Goal: Task Accomplishment & Management: Manage account settings

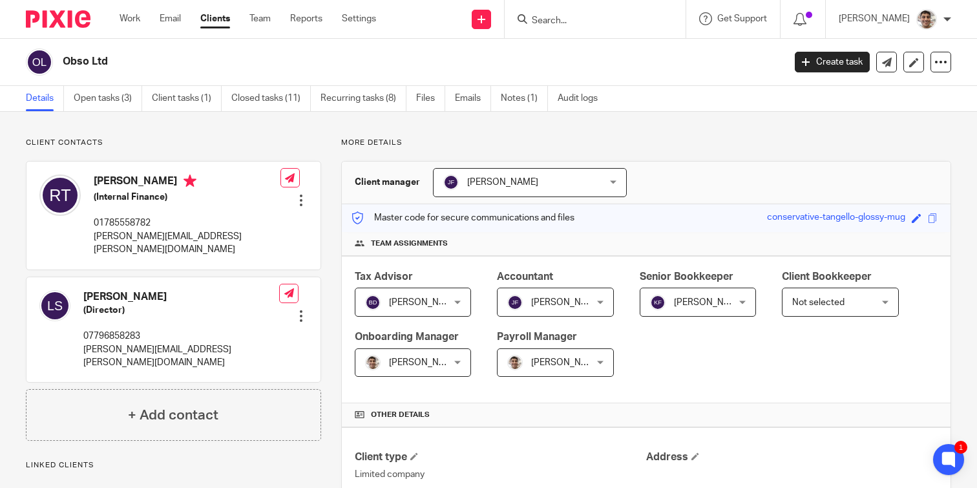
click at [585, 26] on input "Search" at bounding box center [589, 22] width 116 height 12
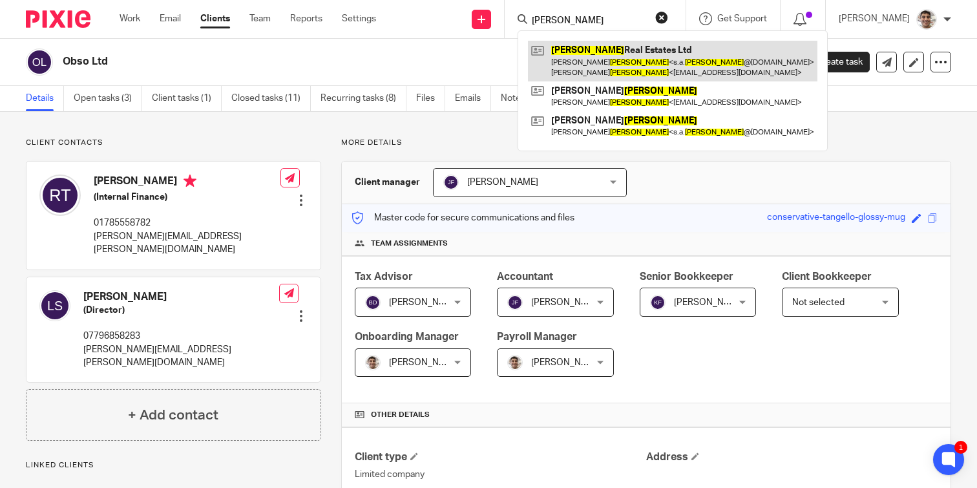
type input "foster"
click at [605, 50] on link at bounding box center [673, 61] width 290 height 40
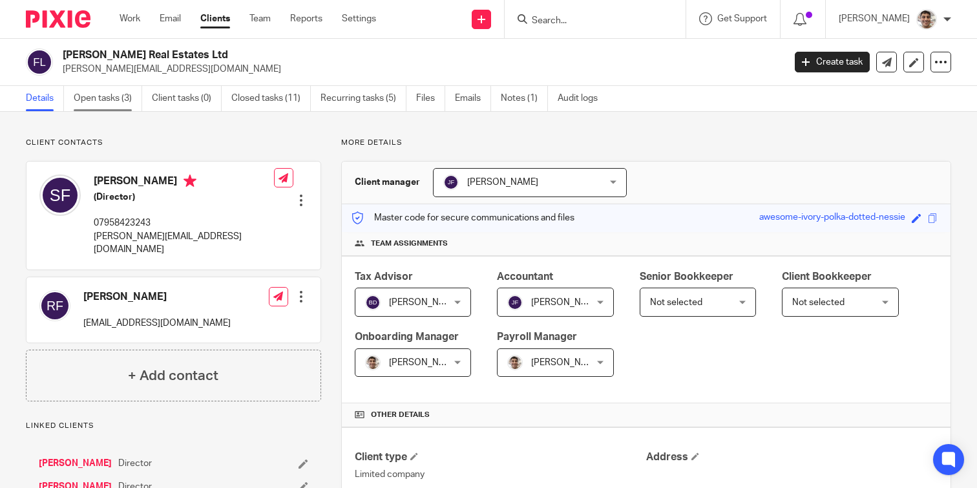
click at [104, 91] on link "Open tasks (3)" at bounding box center [108, 98] width 68 height 25
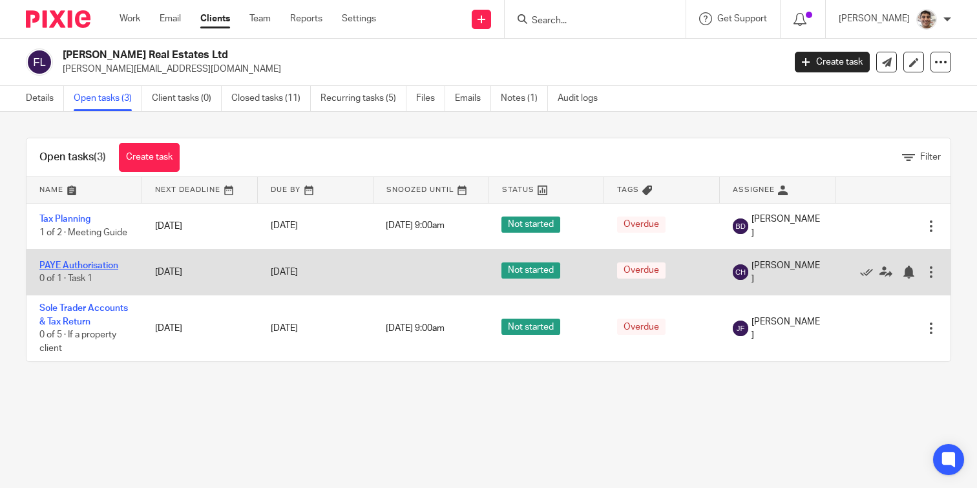
click at [97, 264] on link "PAYE Authorisation" at bounding box center [78, 265] width 79 height 9
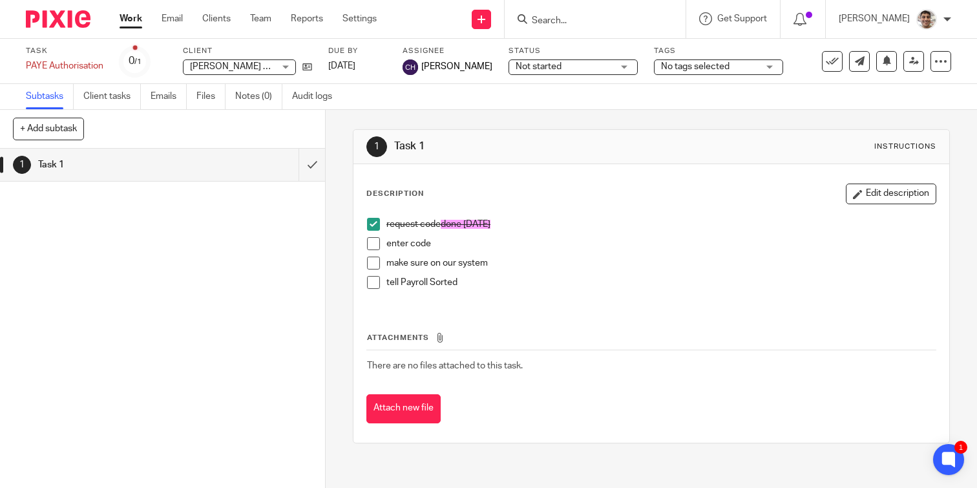
click at [376, 245] on span at bounding box center [373, 243] width 13 height 13
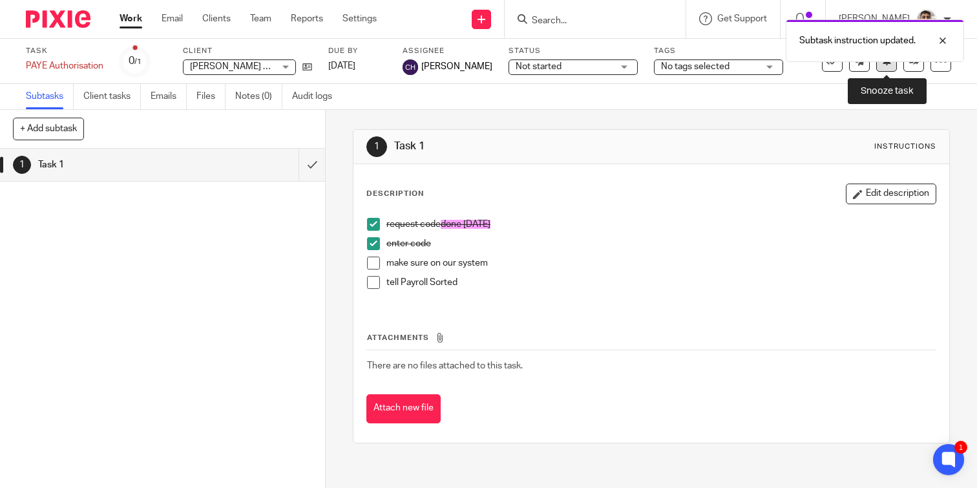
click at [882, 67] on button at bounding box center [886, 61] width 21 height 21
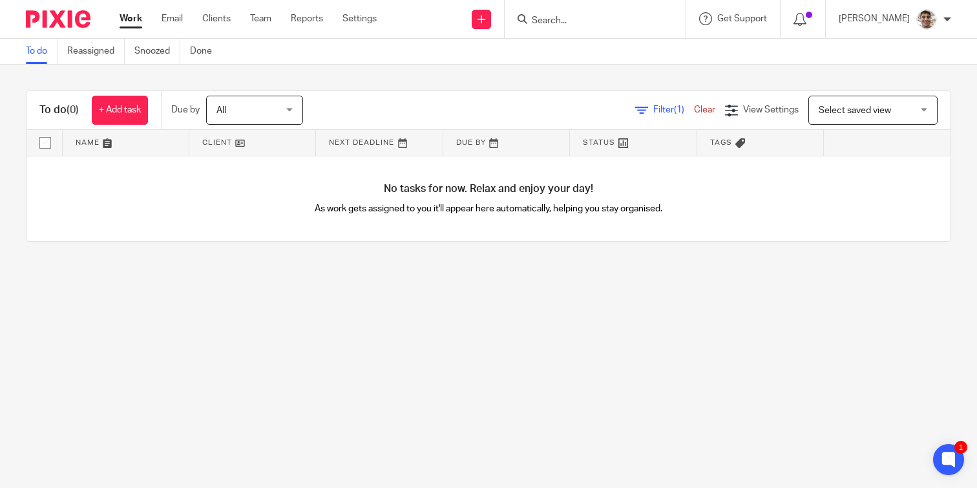
click at [584, 19] on input "Search" at bounding box center [589, 22] width 116 height 12
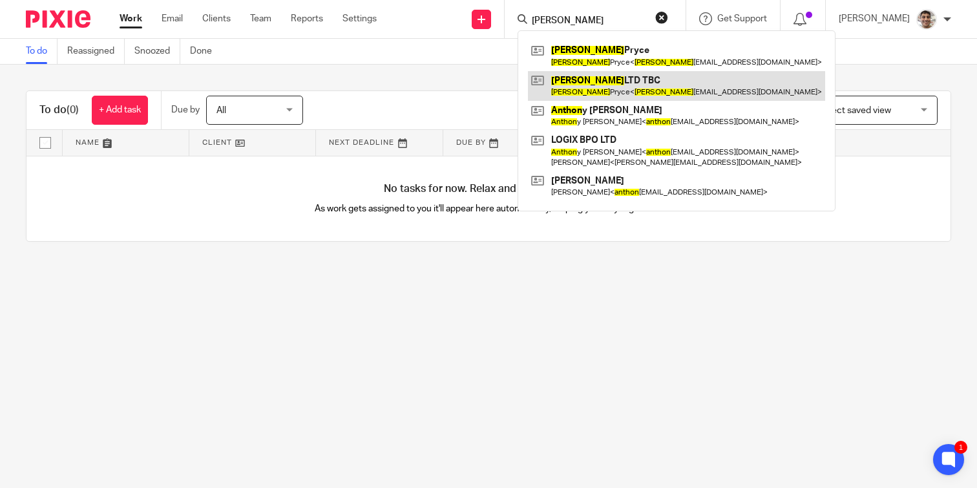
type input "anton"
click at [604, 88] on link at bounding box center [676, 86] width 297 height 30
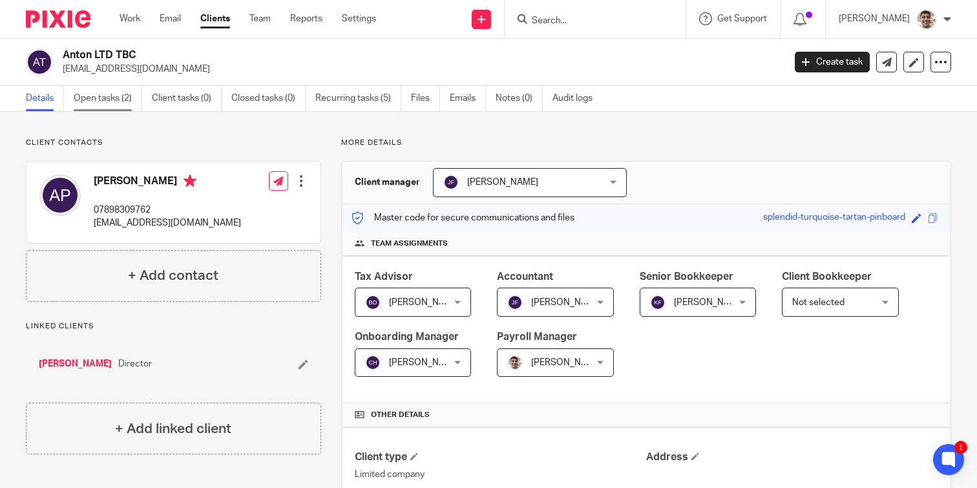
click at [106, 96] on link "Open tasks (2)" at bounding box center [108, 98] width 68 height 25
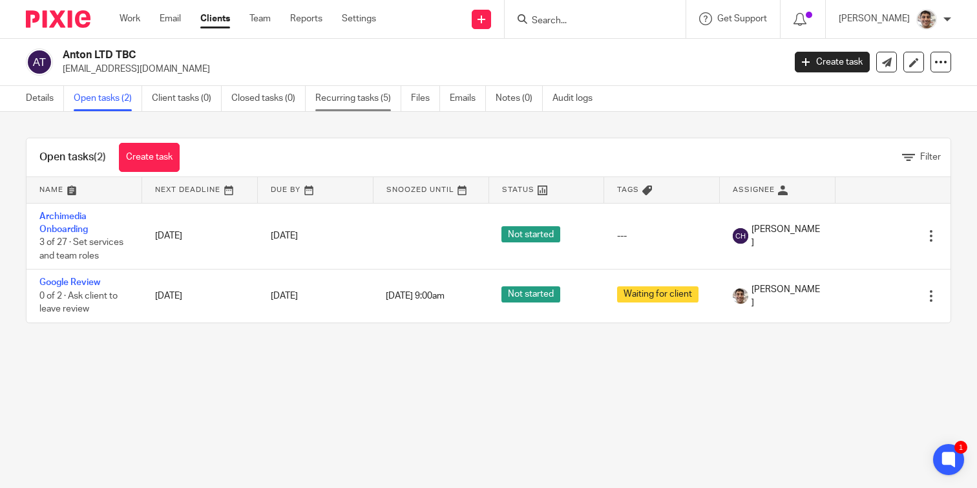
click at [359, 103] on link "Recurring tasks (5)" at bounding box center [358, 98] width 86 height 25
click at [175, 386] on main "Anton LTD TBC antonnpryce@hotmail.co.uk Create task Update from Companies House…" at bounding box center [488, 244] width 977 height 488
click at [265, 386] on main "Anton LTD TBC antonnpryce@hotmail.co.uk Create task Update from Companies House…" at bounding box center [488, 244] width 977 height 488
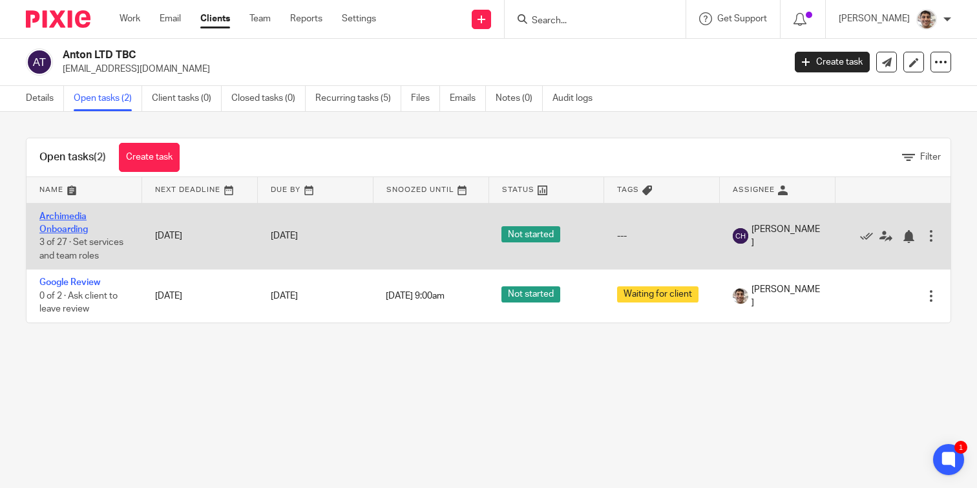
click at [59, 216] on link "Archimedia Onboarding" at bounding box center [63, 223] width 48 height 22
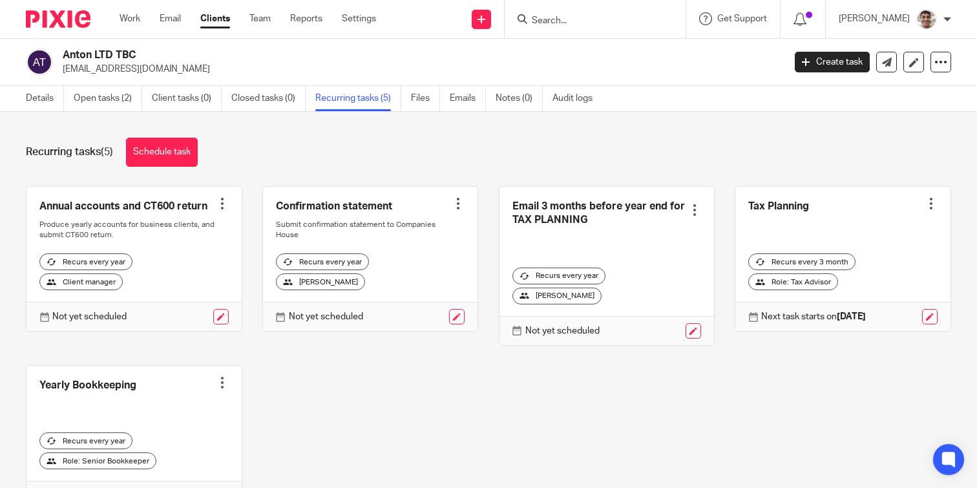
click at [530, 408] on div "Annual accounts and CT600 return Create task Clone template Recalculate schedul…" at bounding box center [478, 358] width 945 height 344
click at [551, 408] on div "Annual accounts and CT600 return Create task Clone template Recalculate schedul…" at bounding box center [478, 358] width 945 height 344
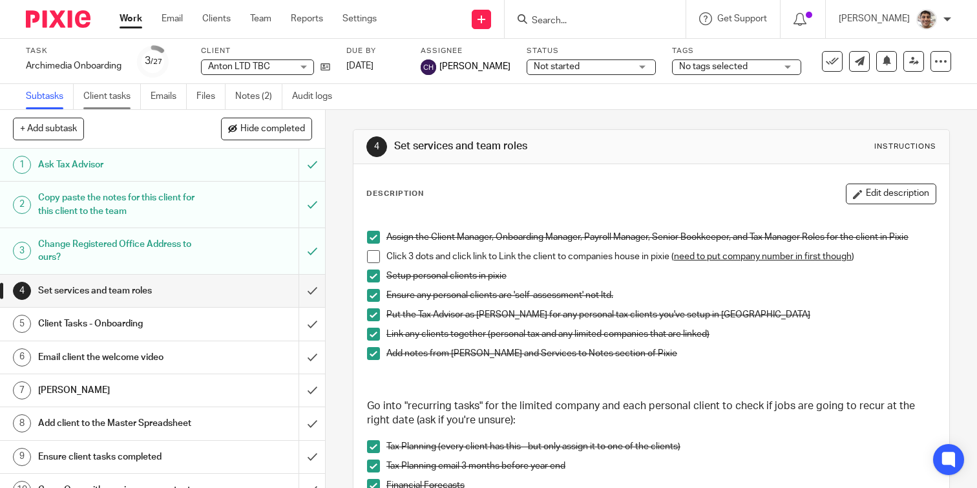
click at [105, 100] on link "Client tasks" at bounding box center [112, 96] width 58 height 25
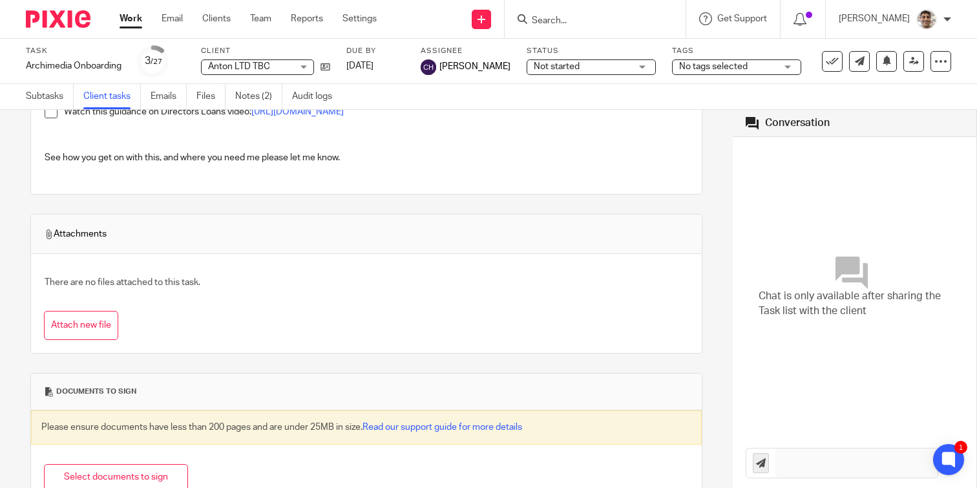
scroll to position [1053, 0]
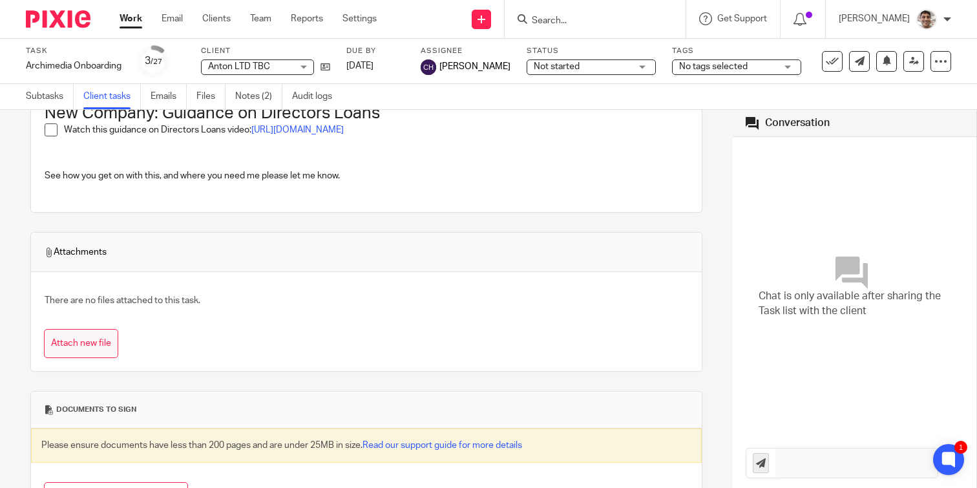
click at [85, 341] on button "Attach new file" at bounding box center [81, 343] width 74 height 29
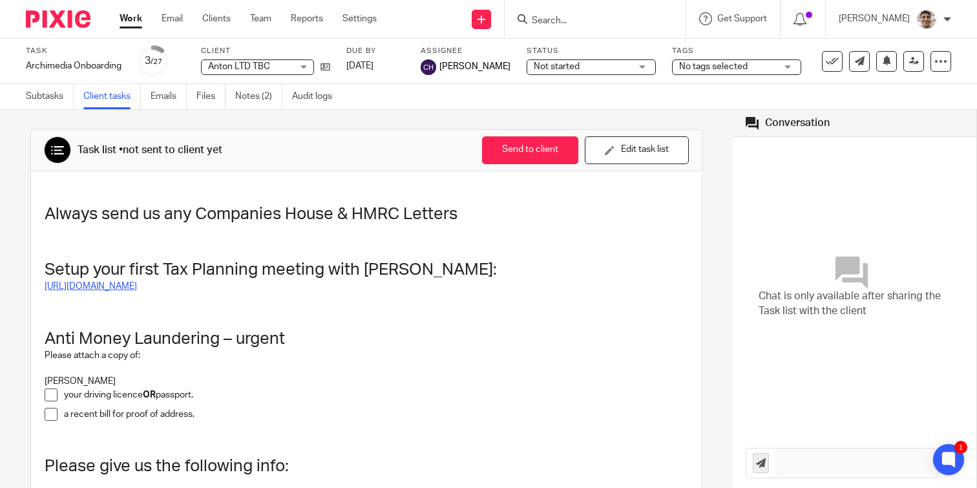
click at [137, 290] on link "[URL][DOMAIN_NAME]" at bounding box center [91, 286] width 92 height 9
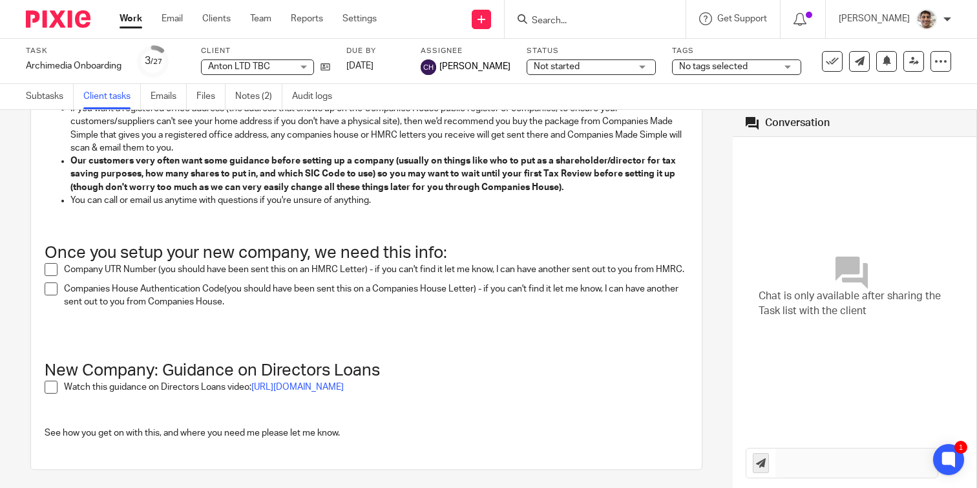
scroll to position [1145, 0]
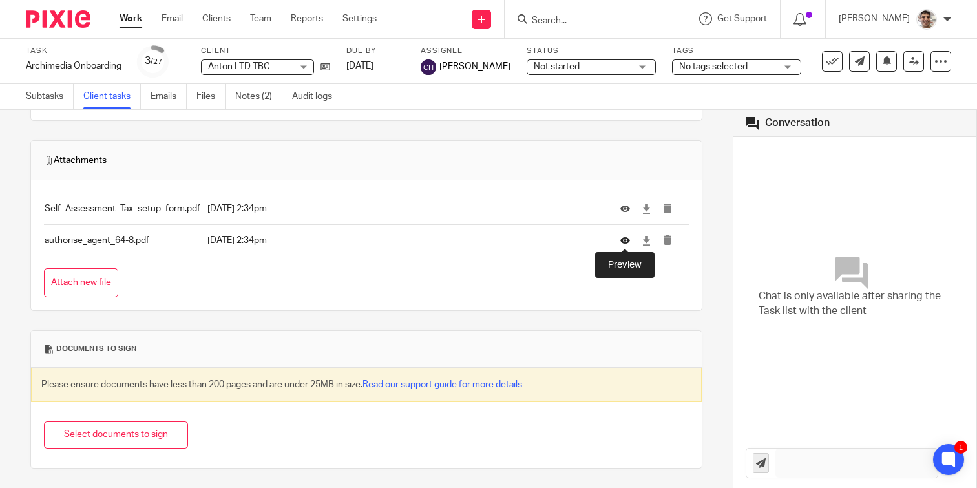
click at [624, 240] on icon at bounding box center [625, 240] width 10 height 10
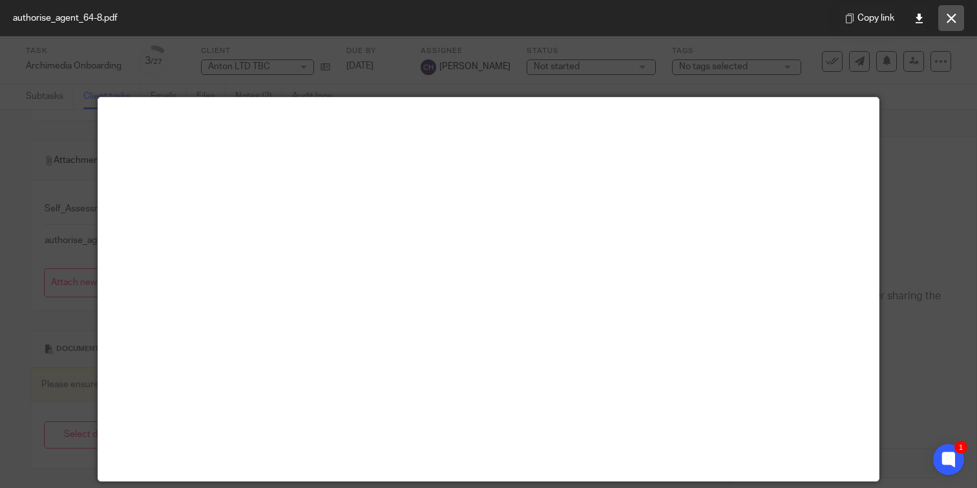
click at [951, 16] on icon at bounding box center [952, 19] width 10 height 10
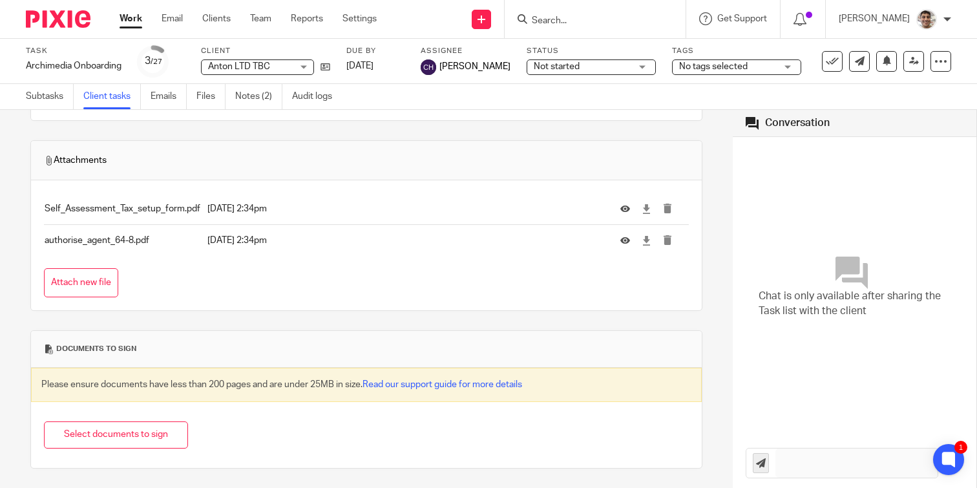
click at [271, 284] on div "Attach new file" at bounding box center [366, 282] width 645 height 29
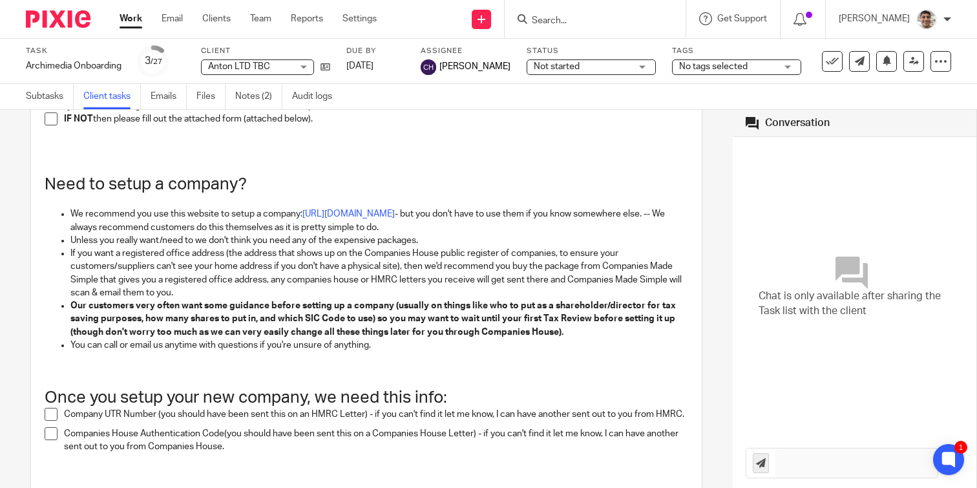
scroll to position [661, 0]
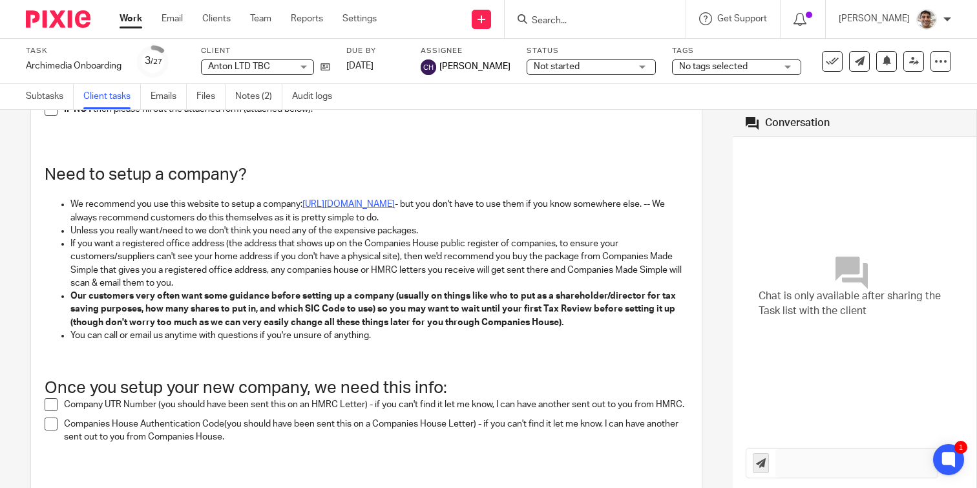
click at [377, 201] on link "[URL][DOMAIN_NAME]" at bounding box center [348, 204] width 92 height 9
click at [395, 202] on link "[URL][DOMAIN_NAME]" at bounding box center [348, 204] width 92 height 9
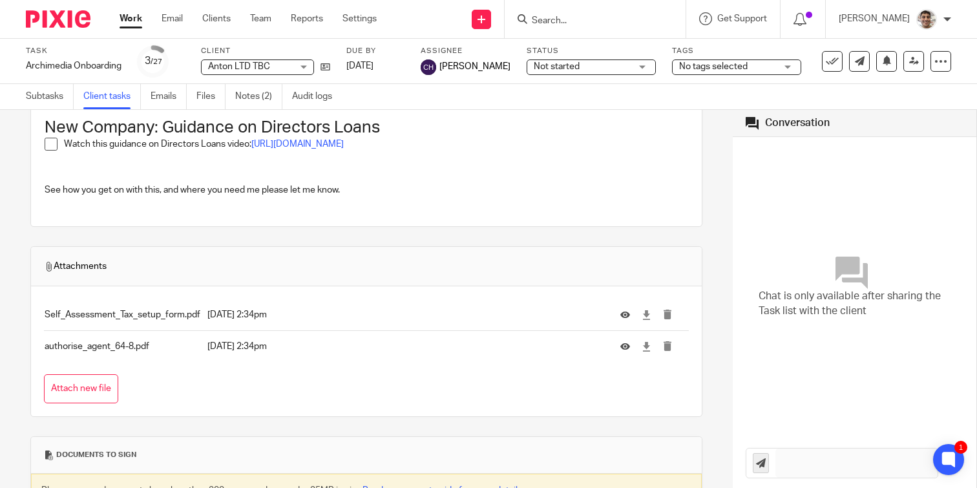
scroll to position [1145, 0]
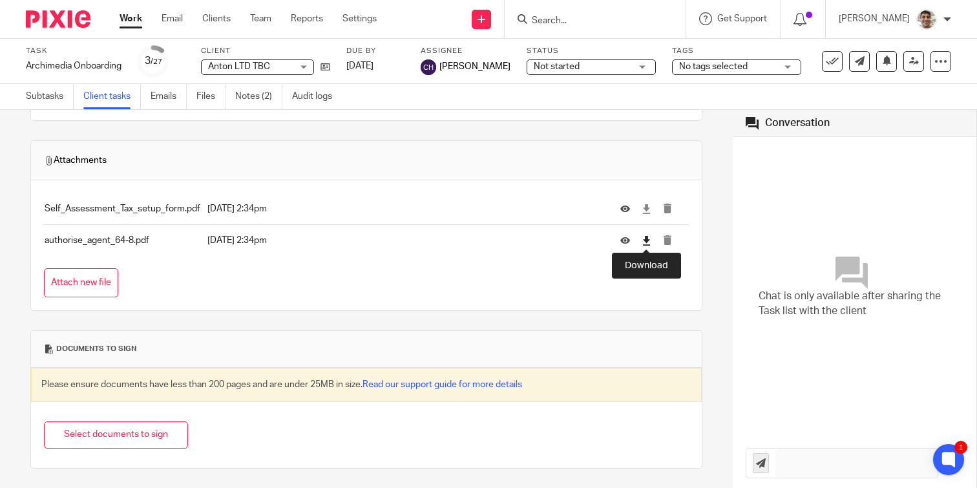
click at [644, 243] on icon at bounding box center [647, 241] width 10 height 10
click at [667, 239] on icon "submit" at bounding box center [668, 240] width 10 height 10
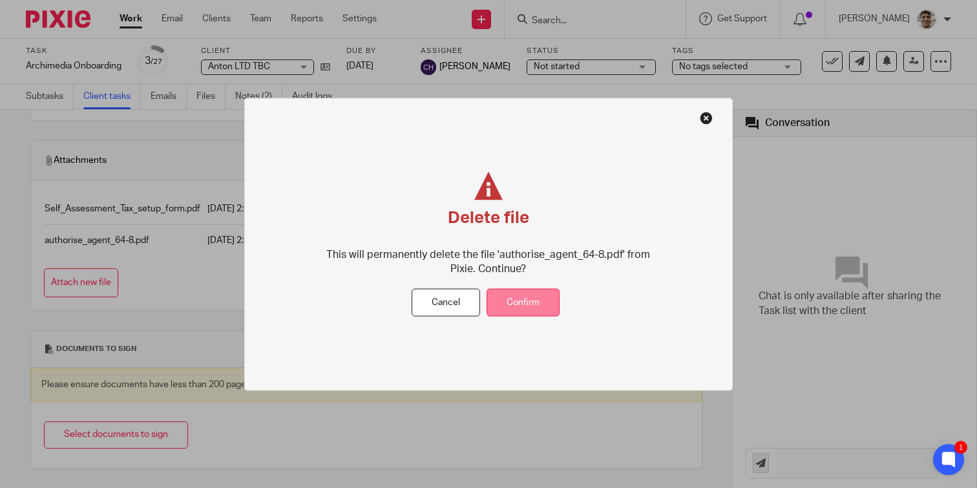
click at [545, 301] on button "Confirm" at bounding box center [523, 303] width 73 height 28
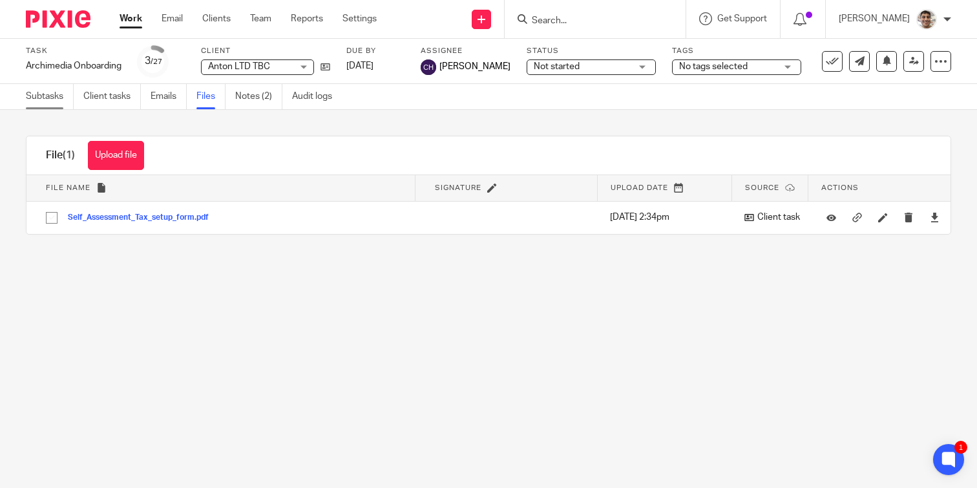
click at [45, 100] on link "Subtasks" at bounding box center [50, 96] width 48 height 25
click at [96, 99] on link "Client tasks" at bounding box center [112, 96] width 58 height 25
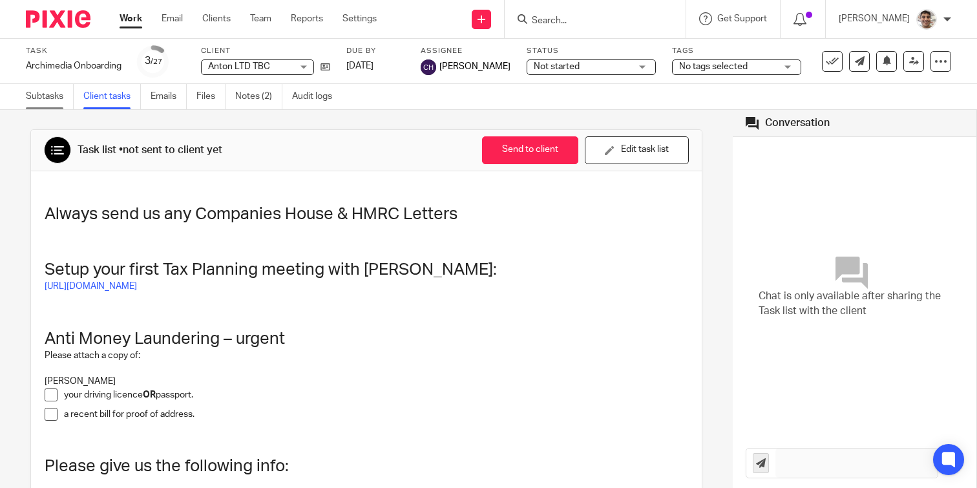
click at [43, 96] on link "Subtasks" at bounding box center [50, 96] width 48 height 25
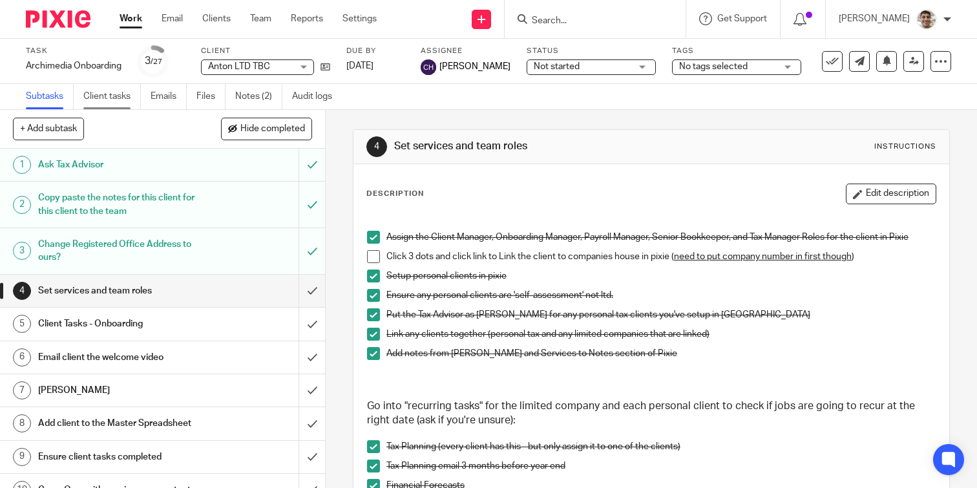
click at [114, 96] on link "Client tasks" at bounding box center [112, 96] width 58 height 25
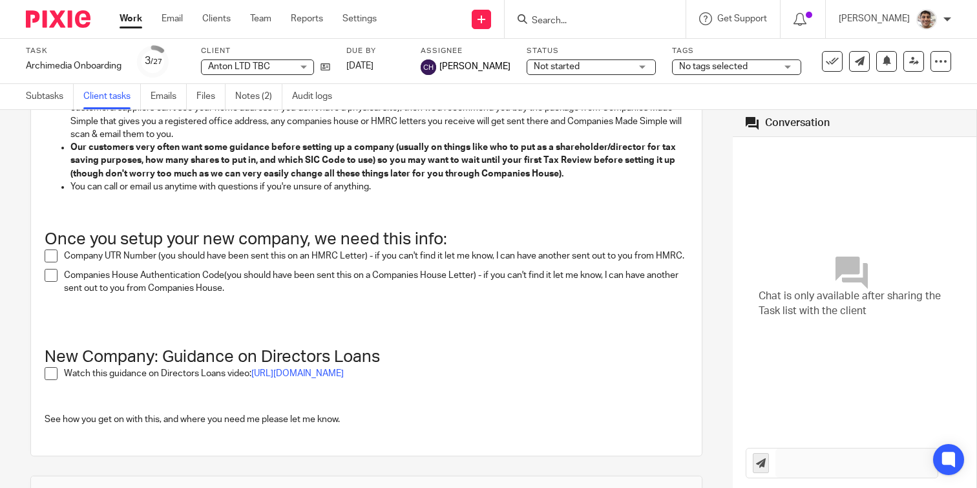
scroll to position [1114, 0]
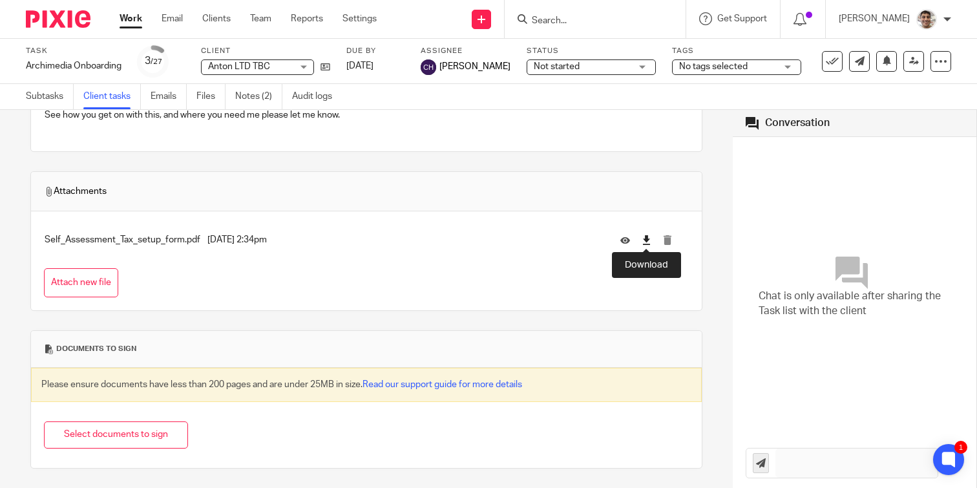
click at [649, 242] on icon at bounding box center [647, 240] width 10 height 10
click at [95, 286] on button "Attach new file" at bounding box center [81, 282] width 74 height 29
